Goal: Information Seeking & Learning: Learn about a topic

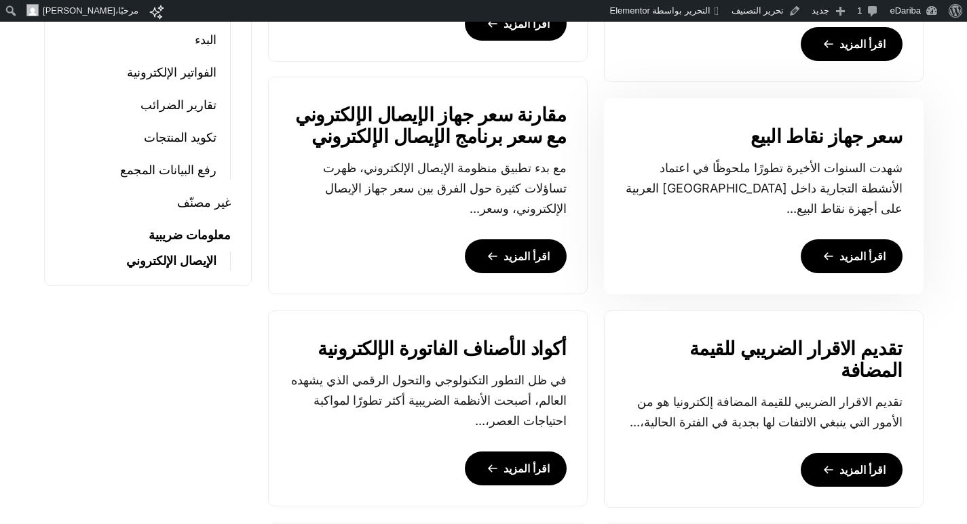
scroll to position [475, 0]
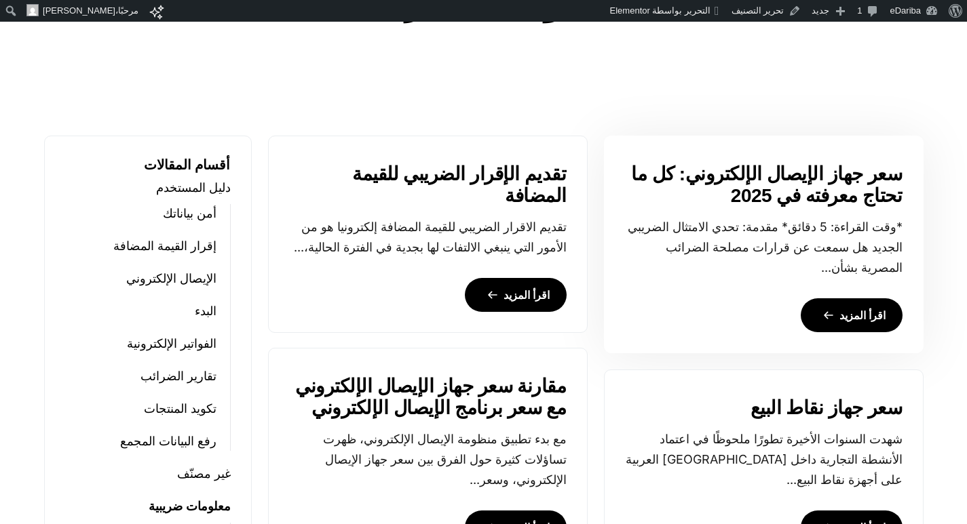
click at [772, 179] on link "سعر جهاز الإيصال الإلكتروني: كل ما تحتاج معرفته في 2025" at bounding box center [763, 185] width 277 height 43
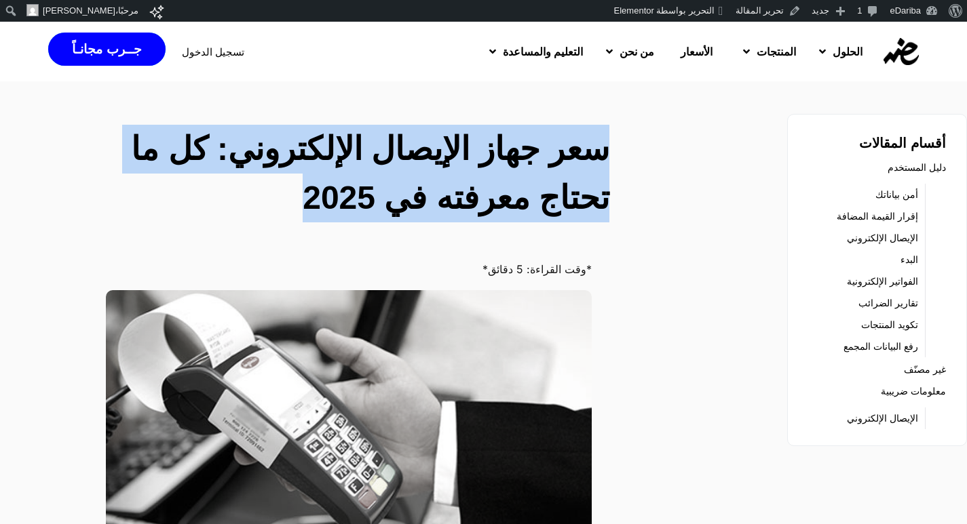
drag, startPoint x: 976, startPoint y: 0, endPoint x: 271, endPoint y: 207, distance: 735.3
click at [271, 207] on div "سعر جهاز الإيصال الإلكتروني: كل ما تحتاج معرفته في 2025" at bounding box center [365, 176] width 503 height 103
copy h2 "سعر جهاز الإيصال الإلكتروني: كل ما تحتاج معرفته في 2025"
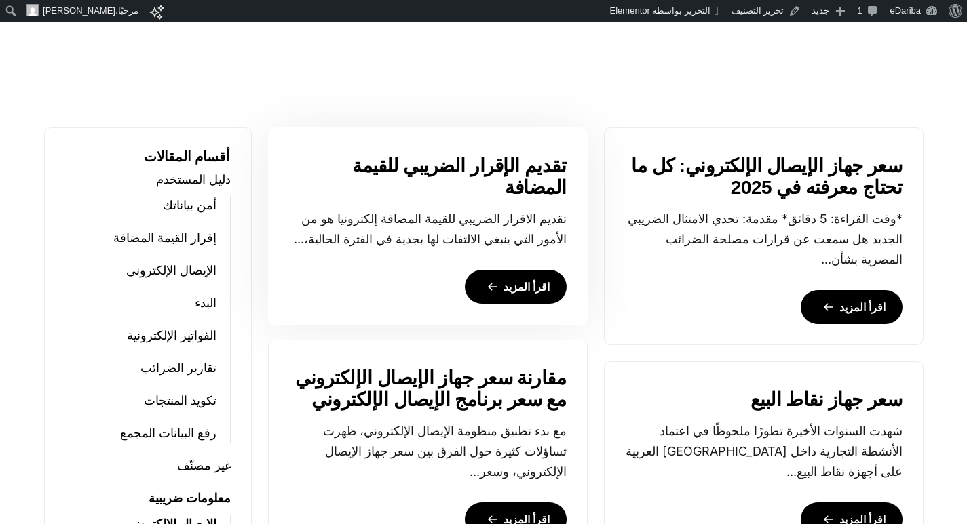
scroll to position [619, 0]
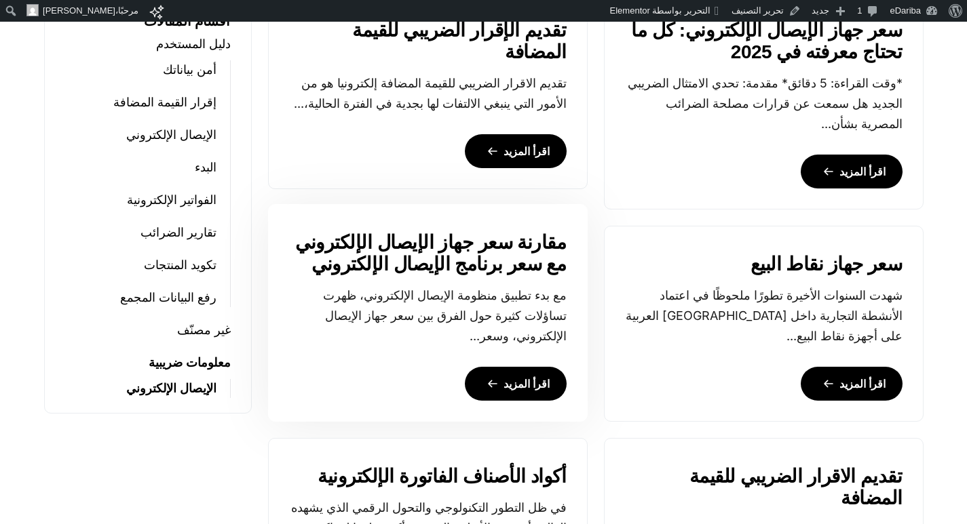
click at [523, 376] on link "اقرأ المزيد" at bounding box center [516, 384] width 102 height 34
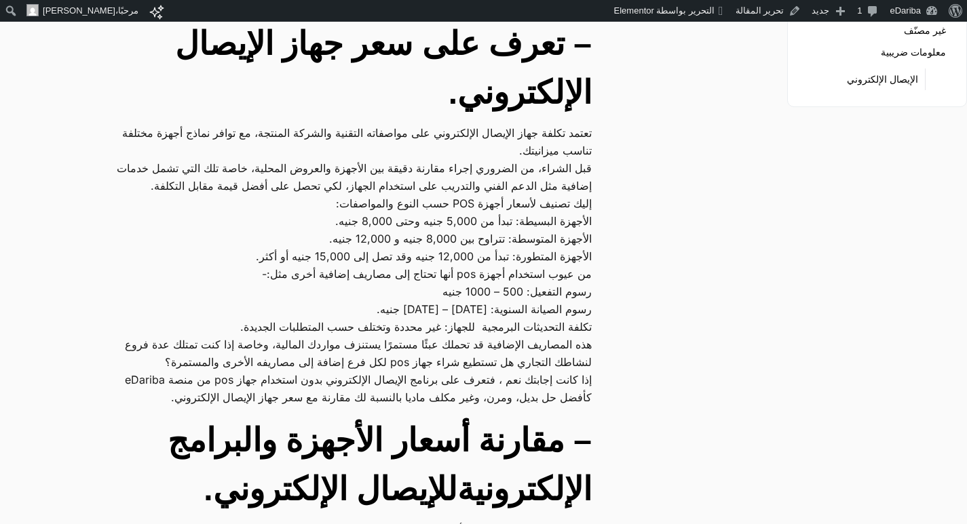
drag, startPoint x: 589, startPoint y: 292, endPoint x: 136, endPoint y: 429, distance: 473.0
copy div "من عيوب استخدام أجهزة pos أنها تحتاج إلى مصاريف إضافية أخرى مثل:- رسوم التفعيل:…"
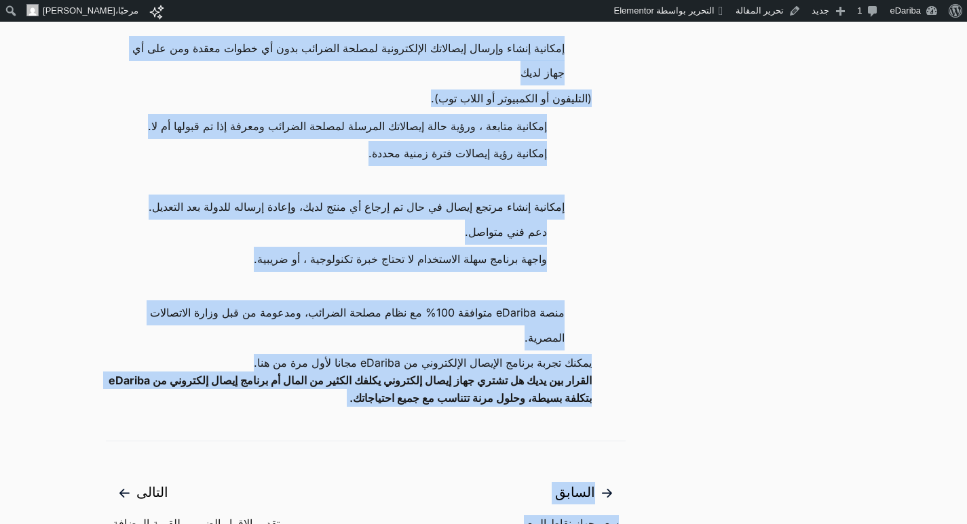
scroll to position [1289, 0]
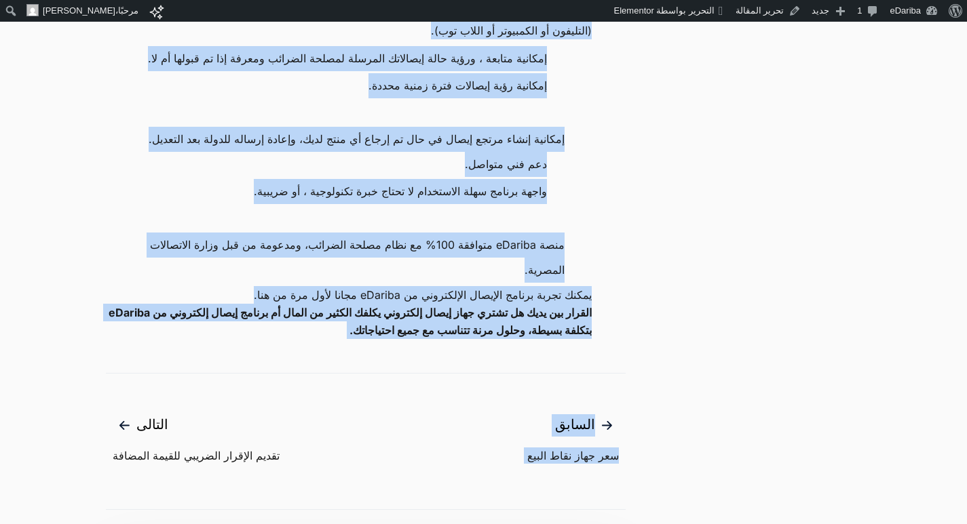
drag, startPoint x: 566, startPoint y: 89, endPoint x: 329, endPoint y: 466, distance: 445.4
copy main "ف وائد، ومزايا استخدام برنامج الإيصال الإلكتروني بدون pos من eDariba . ربط تلقا…"
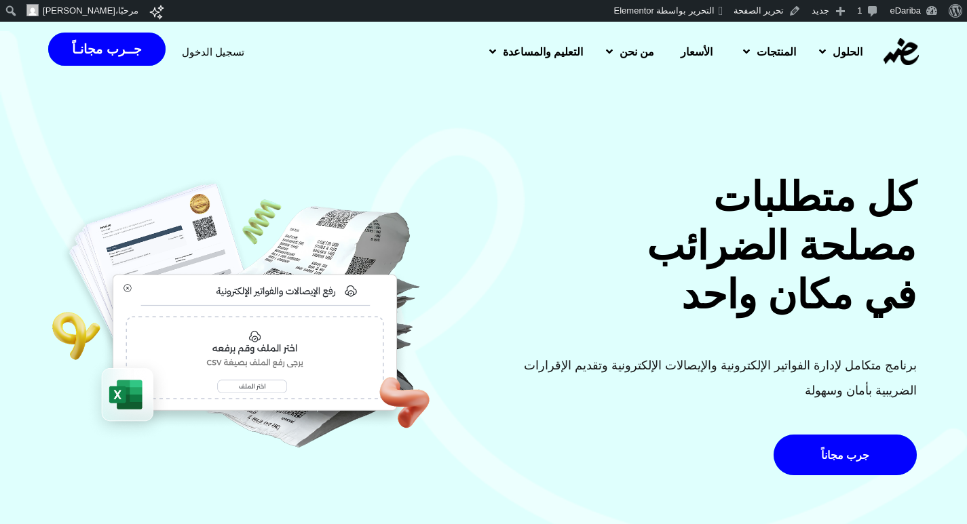
click at [199, 52] on span "تسجيل الدخول" at bounding box center [213, 52] width 62 height 10
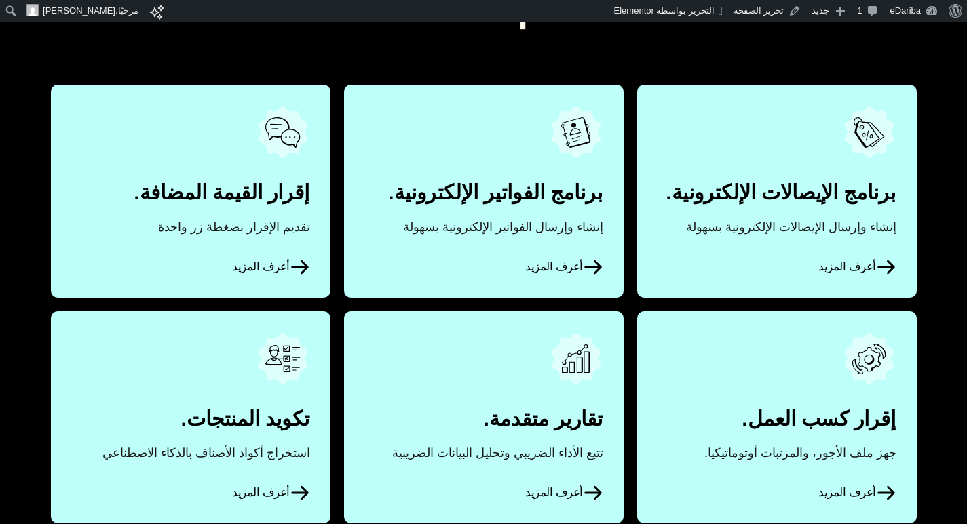
click at [889, 265] on icon at bounding box center [886, 267] width 20 height 20
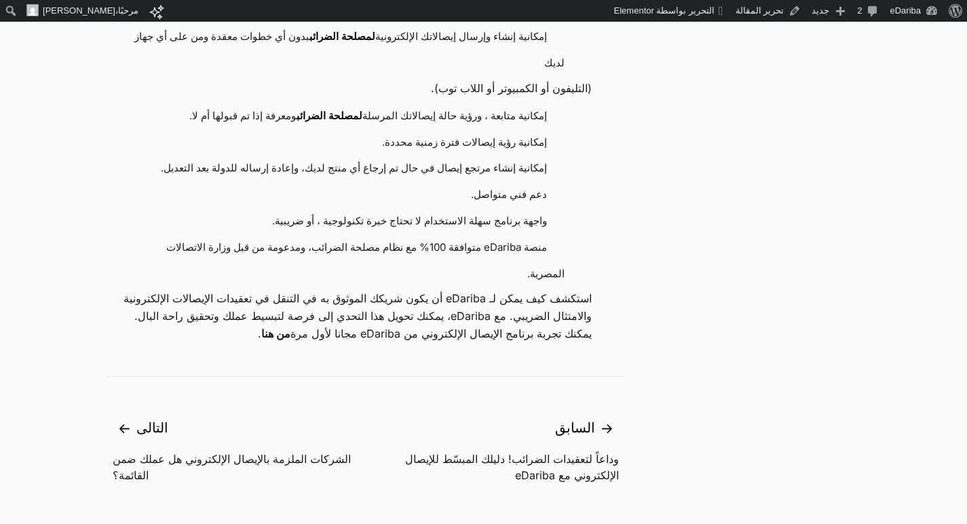
scroll to position [3256, 0]
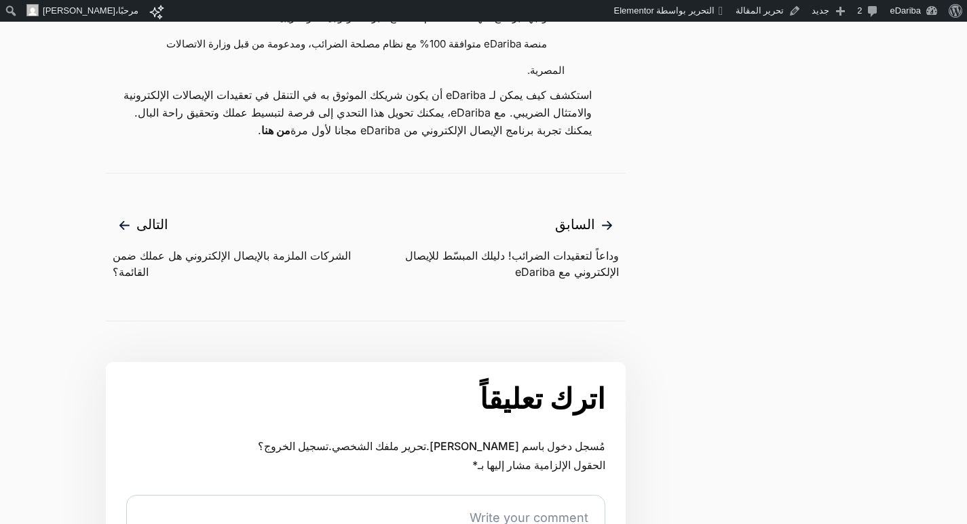
click at [145, 280] on span "الشركات الملزمة بالإيصال الإلكتروني هل عملك ضمن القائمة؟" at bounding box center [239, 264] width 253 height 33
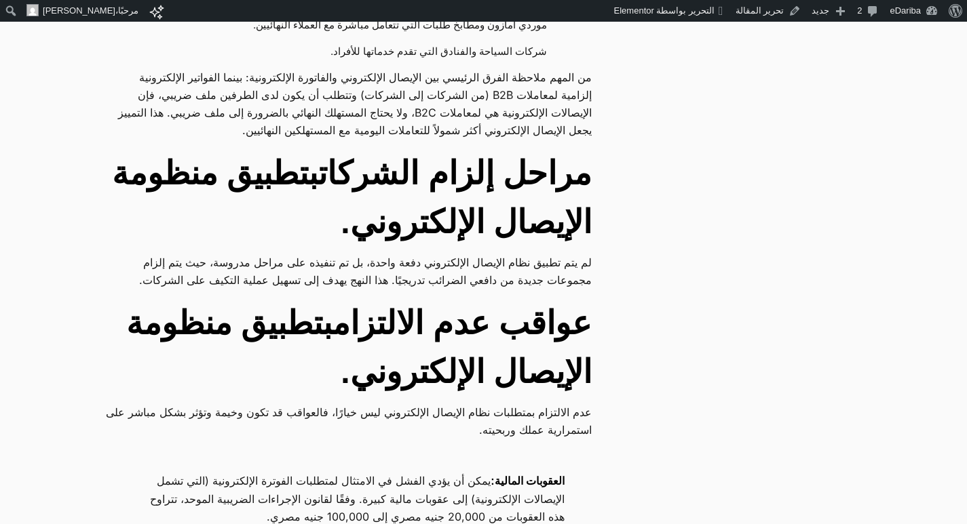
scroll to position [1085, 0]
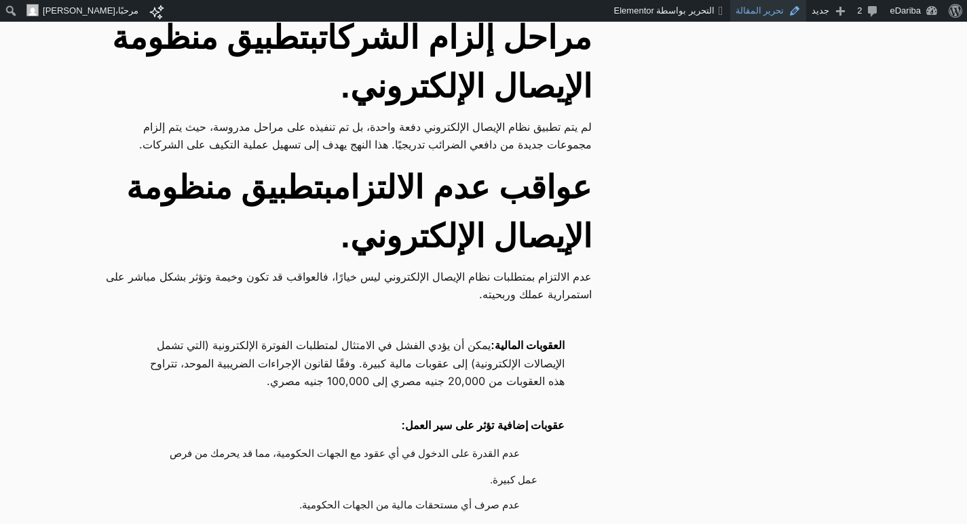
click at [774, 5] on link "تحرير المقالة" at bounding box center [768, 11] width 77 height 22
